Goal: Check status

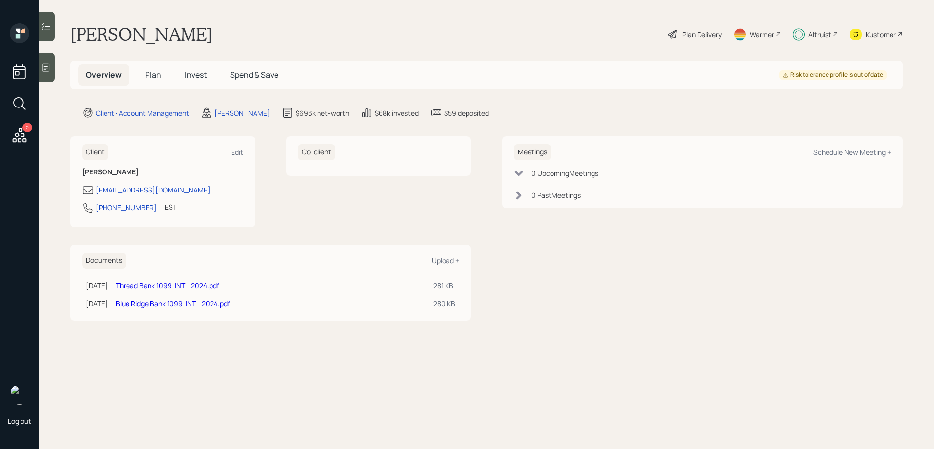
click at [178, 82] on h5 "Invest" at bounding box center [196, 74] width 38 height 21
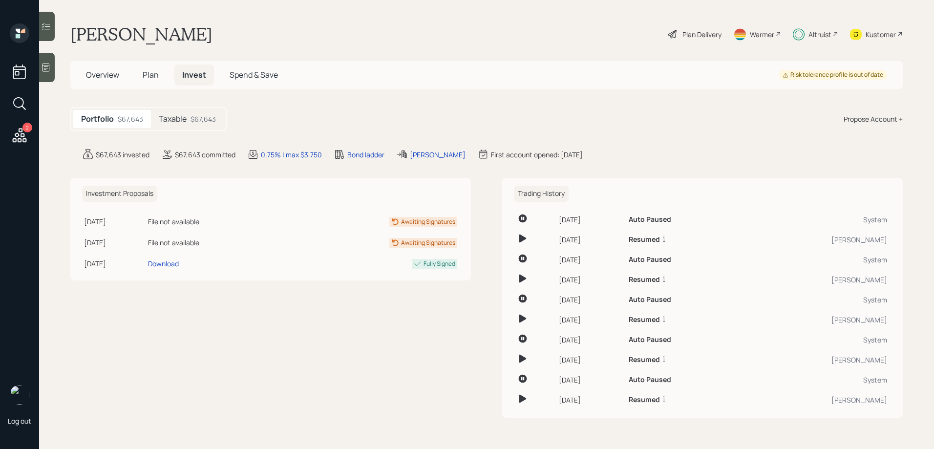
click at [187, 113] on div "Taxable $67,643" at bounding box center [187, 119] width 73 height 18
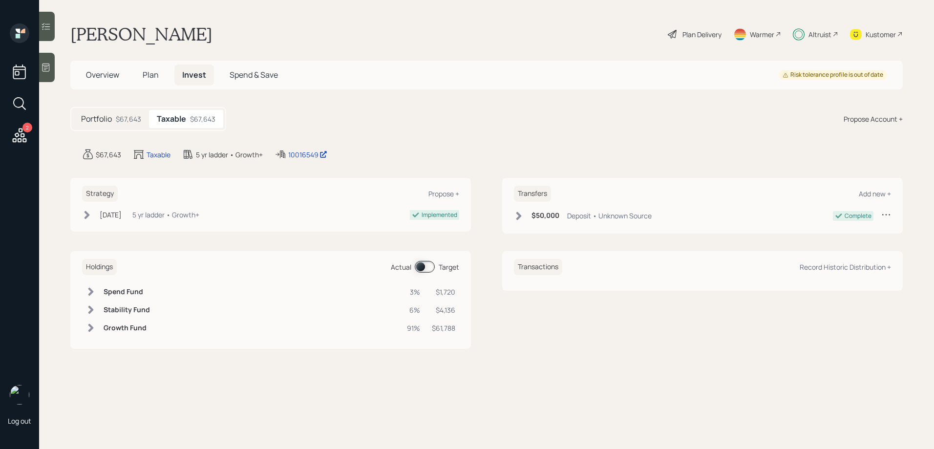
click at [52, 32] on div at bounding box center [47, 26] width 16 height 29
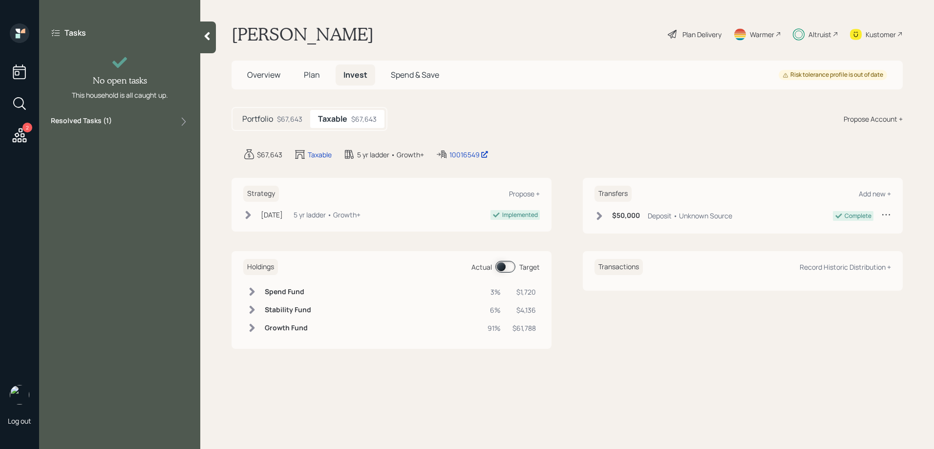
click at [100, 115] on div "Tasks No open tasks This household is all caught up. Resolved Tasks ( 1 )" at bounding box center [119, 77] width 161 height 108
click at [100, 120] on label "Resolved Tasks ( 1 )" at bounding box center [81, 122] width 61 height 12
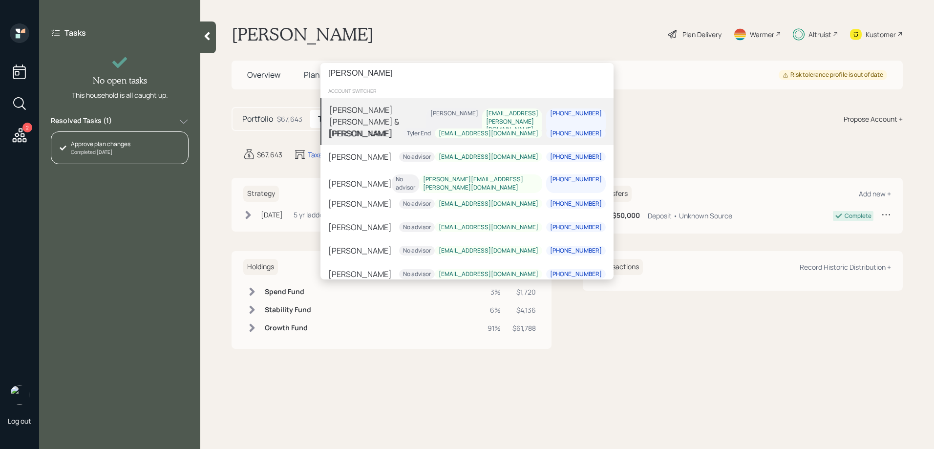
type input "[PERSON_NAME]"
